Goal: Communication & Community: Answer question/provide support

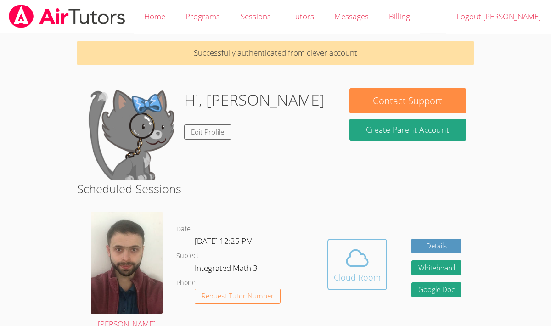
click at [356, 270] on icon at bounding box center [358, 258] width 26 height 26
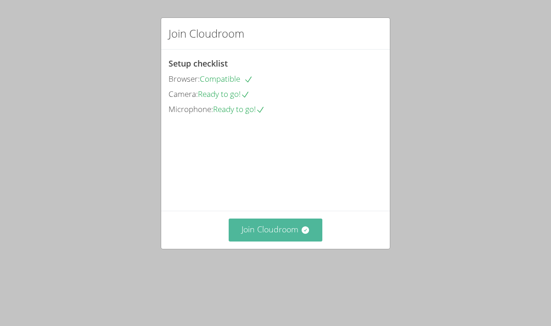
click at [287, 241] on button "Join Cloudroom" at bounding box center [276, 230] width 94 height 23
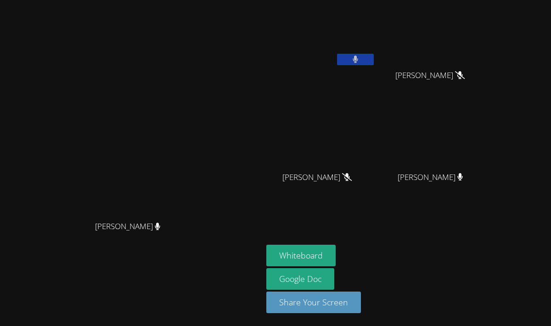
click at [374, 59] on button at bounding box center [355, 59] width 37 height 11
click at [376, 53] on video at bounding box center [320, 35] width 109 height 62
click at [359, 62] on icon at bounding box center [356, 60] width 6 height 8
click at [360, 57] on icon at bounding box center [356, 60] width 10 height 8
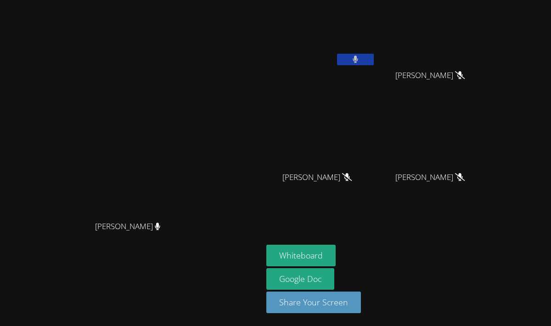
click at [358, 58] on icon at bounding box center [356, 60] width 6 height 8
click at [336, 249] on button "Whiteboard" at bounding box center [300, 256] width 69 height 22
click at [332, 259] on button "Whiteboard" at bounding box center [300, 256] width 69 height 22
click at [374, 61] on button at bounding box center [355, 59] width 37 height 11
click at [359, 57] on icon at bounding box center [356, 60] width 6 height 8
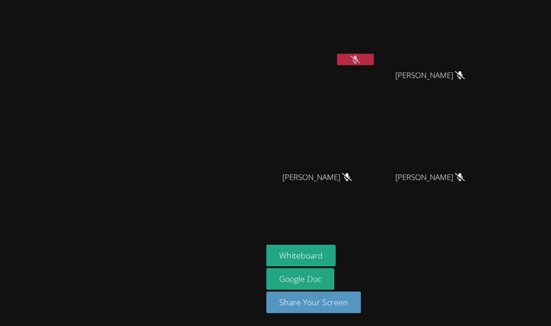
click at [360, 62] on icon at bounding box center [356, 60] width 10 height 8
click at [358, 62] on icon at bounding box center [356, 60] width 6 height 8
click at [360, 62] on icon at bounding box center [356, 60] width 10 height 8
click at [358, 61] on icon at bounding box center [356, 60] width 6 height 8
click at [360, 59] on icon at bounding box center [356, 60] width 10 height 8
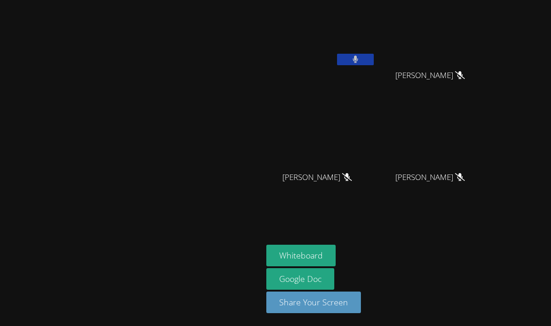
click at [358, 57] on icon at bounding box center [356, 60] width 6 height 8
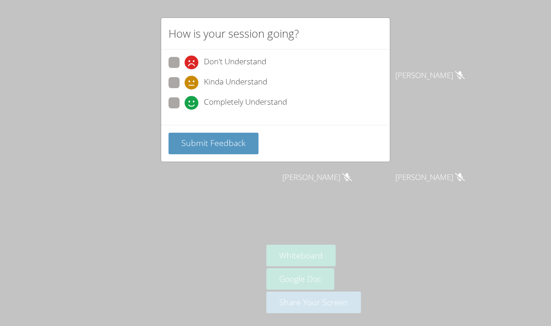
click at [185, 110] on span at bounding box center [185, 110] width 0 height 0
click at [185, 103] on input "Completely Understand" at bounding box center [189, 101] width 8 height 8
radio input "true"
click at [208, 141] on span "Submit Feedback" at bounding box center [213, 142] width 64 height 11
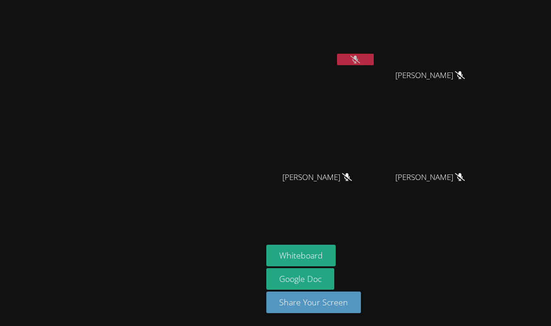
click at [360, 59] on icon at bounding box center [356, 60] width 10 height 8
click at [374, 60] on button at bounding box center [355, 59] width 37 height 11
click at [360, 61] on icon at bounding box center [356, 60] width 10 height 8
